Goal: Information Seeking & Learning: Learn about a topic

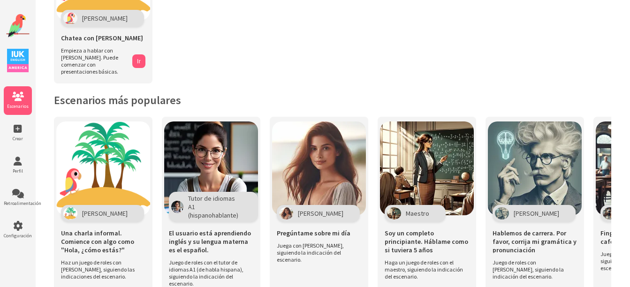
scroll to position [120, 0]
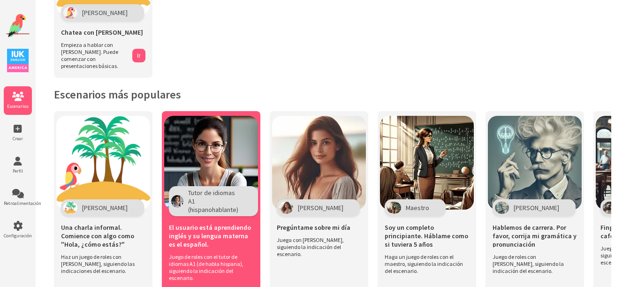
click at [198, 146] on img at bounding box center [211, 163] width 94 height 94
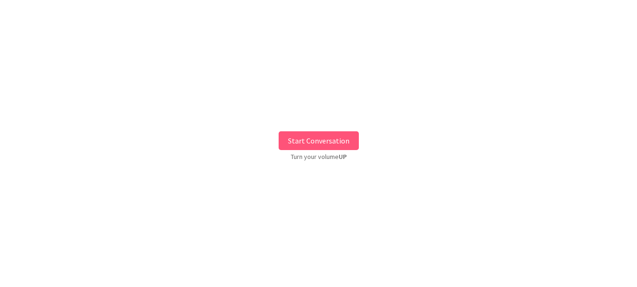
click at [329, 142] on button "Start Conversation" at bounding box center [319, 140] width 80 height 19
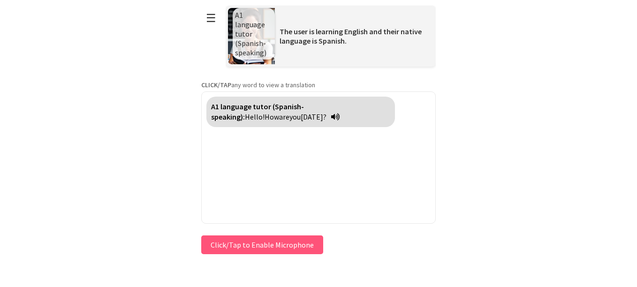
click at [302, 240] on button "Click/Tap to Enable Microphone" at bounding box center [262, 244] width 122 height 19
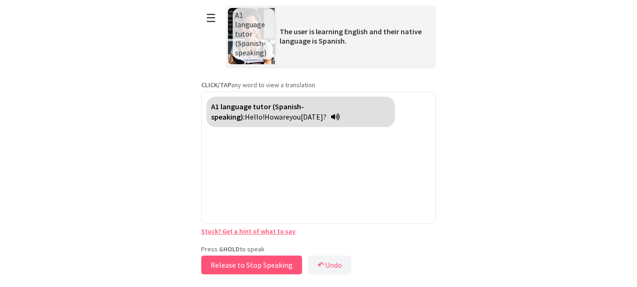
click at [250, 268] on button "Release to Stop Speaking" at bounding box center [251, 265] width 101 height 19
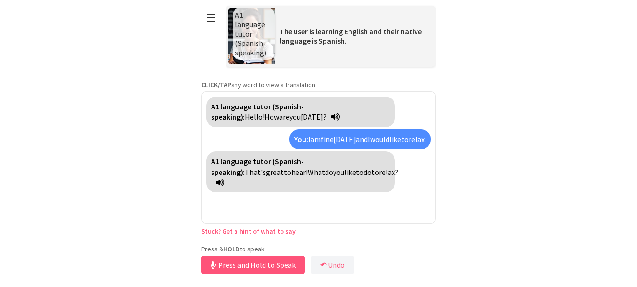
drag, startPoint x: 250, startPoint y: 268, endPoint x: 231, endPoint y: 214, distance: 57.0
click at [231, 214] on div "**********" at bounding box center [318, 138] width 234 height 277
